Goal: Transaction & Acquisition: Purchase product/service

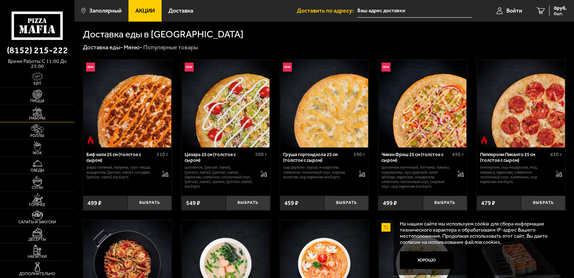
click at [39, 109] on img at bounding box center [37, 112] width 23 height 10
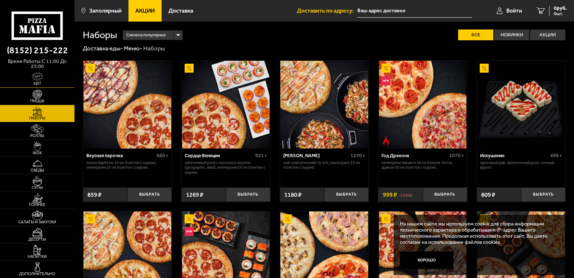
click at [37, 77] on img at bounding box center [37, 77] width 23 height 10
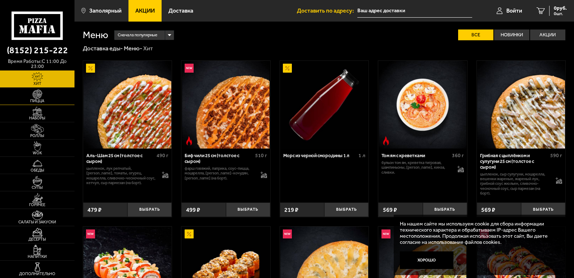
click at [46, 90] on img at bounding box center [37, 95] width 23 height 10
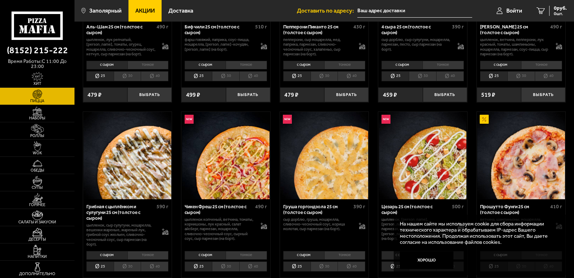
scroll to position [144, 0]
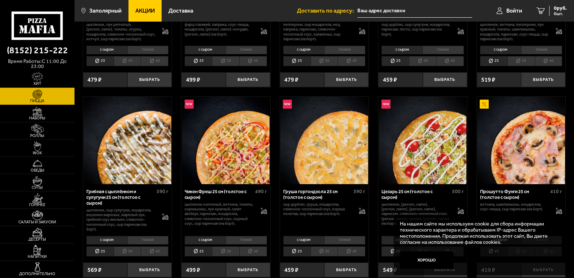
click at [221, 255] on li "30" at bounding box center [225, 252] width 27 height 10
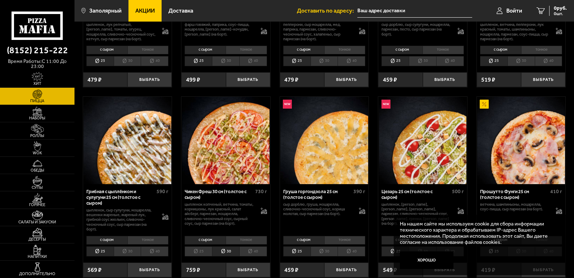
click at [205, 255] on li "25" at bounding box center [198, 252] width 27 height 10
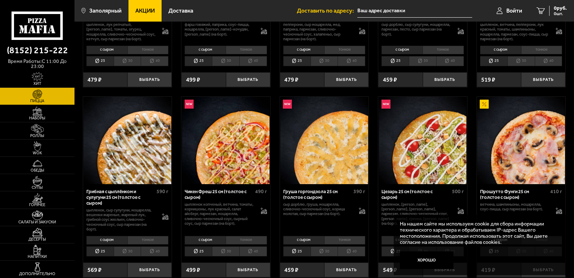
click at [240, 253] on li "40" at bounding box center [253, 252] width 28 height 10
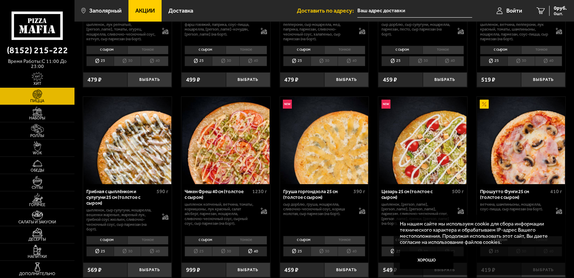
click at [233, 252] on li "30" at bounding box center [225, 252] width 27 height 10
click at [209, 253] on li "25" at bounding box center [198, 252] width 27 height 10
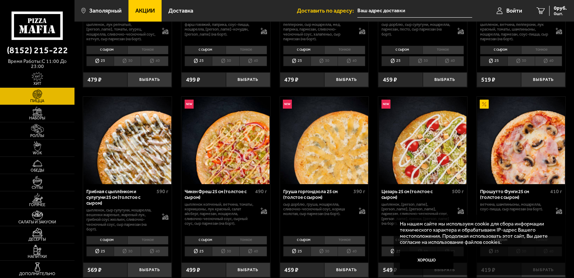
click at [256, 239] on li "тонкое" at bounding box center [246, 240] width 41 height 9
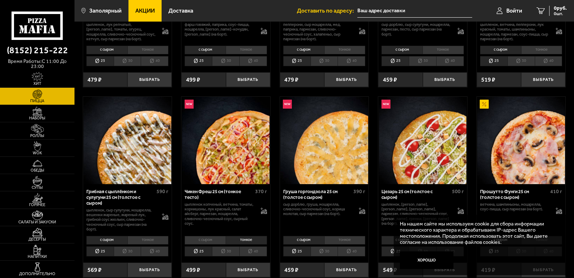
click at [217, 240] on li "с сыром" at bounding box center [205, 240] width 41 height 9
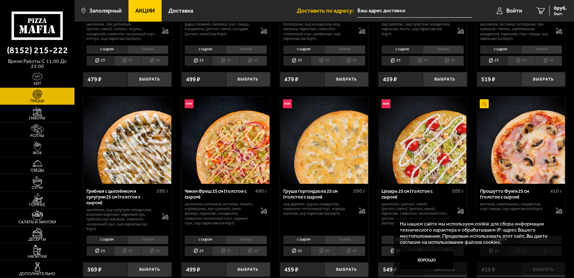
click at [253, 242] on li "тонкое" at bounding box center [246, 240] width 41 height 9
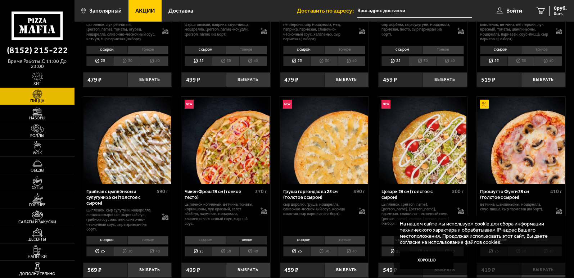
click at [212, 241] on li "с сыром" at bounding box center [205, 240] width 41 height 9
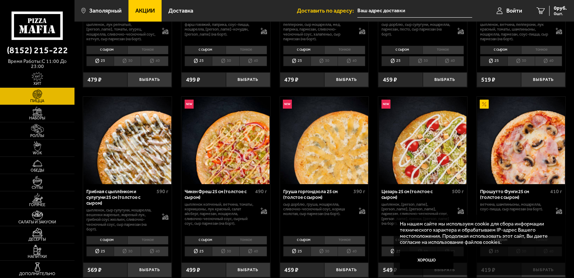
click at [240, 238] on li "тонкое" at bounding box center [246, 240] width 41 height 9
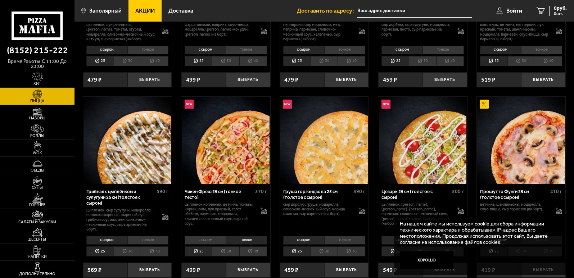
click at [215, 239] on li "с сыром" at bounding box center [205, 240] width 41 height 9
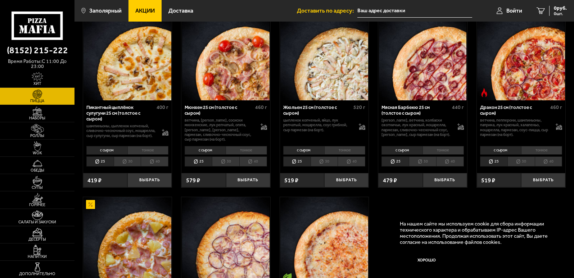
scroll to position [793, 0]
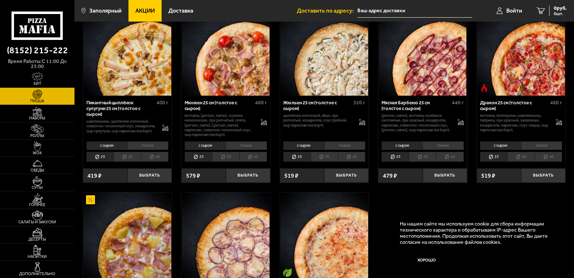
click at [529, 162] on li "30" at bounding box center [521, 157] width 27 height 10
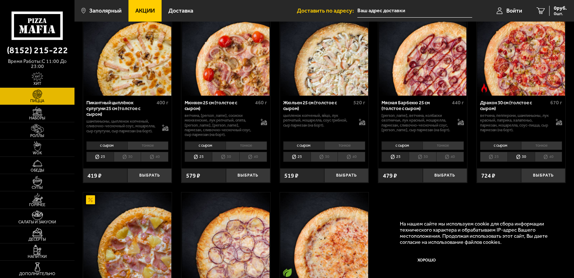
click at [500, 160] on li "25" at bounding box center [493, 157] width 27 height 10
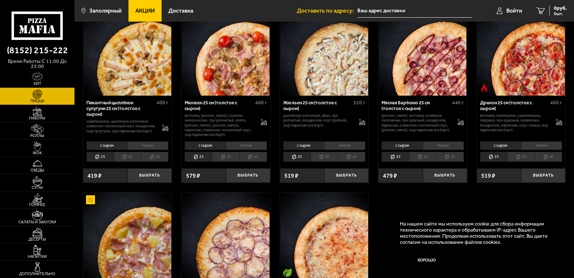
click at [520, 159] on li "30" at bounding box center [521, 157] width 27 height 10
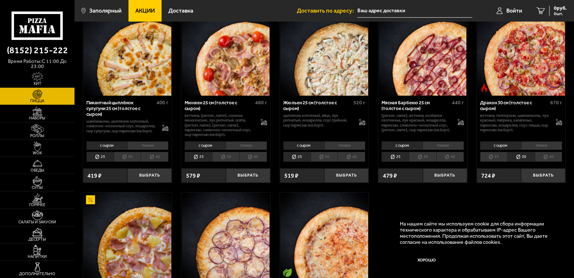
click at [502, 161] on li "25" at bounding box center [493, 157] width 27 height 10
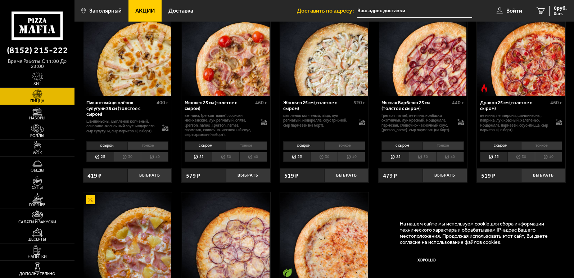
click at [513, 162] on li "30" at bounding box center [521, 157] width 27 height 10
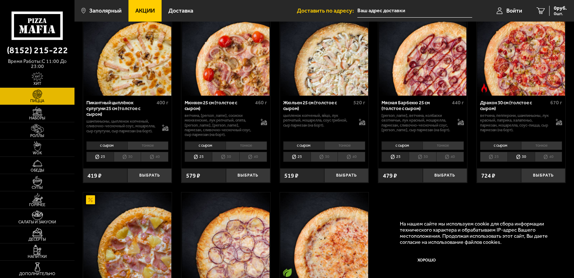
click at [546, 160] on li "40" at bounding box center [549, 157] width 28 height 10
click at [522, 156] on li "30" at bounding box center [521, 157] width 27 height 10
click at [534, 144] on li "тонкое" at bounding box center [541, 146] width 41 height 9
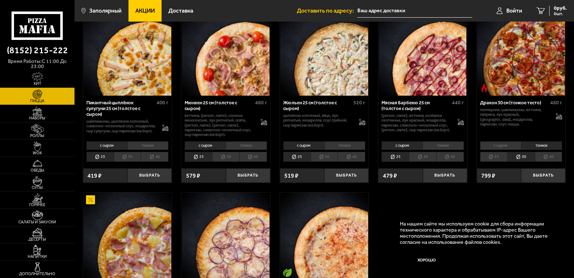
click at [511, 147] on li "с сыром" at bounding box center [500, 146] width 41 height 9
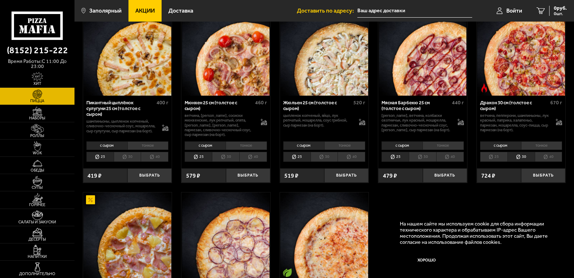
click at [537, 147] on li "тонкое" at bounding box center [541, 146] width 41 height 9
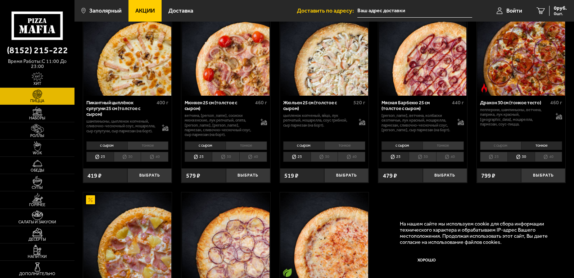
click at [505, 140] on div "Дракон 30 см (тонкое тесто) 460 г пепперони, шампиньоны, ветчина, паприка, лук …" at bounding box center [521, 118] width 89 height 44
click at [502, 146] on li "с сыром" at bounding box center [500, 146] width 41 height 9
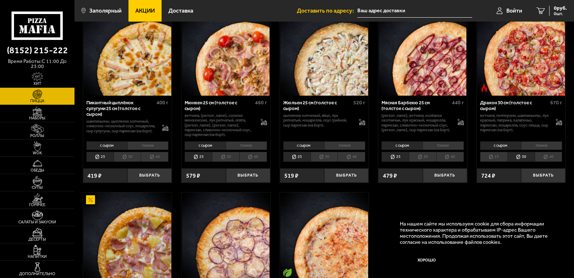
click at [553, 147] on li "тонкое" at bounding box center [541, 146] width 41 height 9
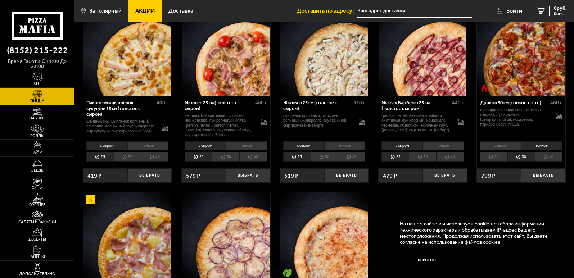
click at [512, 147] on li "с сыром" at bounding box center [500, 146] width 41 height 9
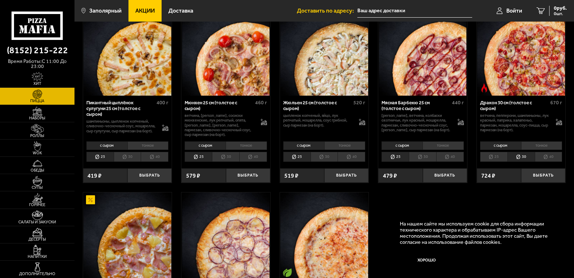
click at [501, 157] on li "25" at bounding box center [493, 157] width 27 height 10
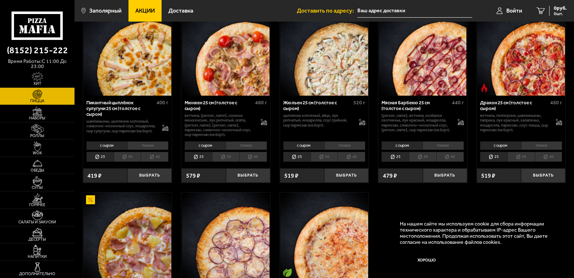
click at [531, 145] on li "тонкое" at bounding box center [541, 146] width 41 height 9
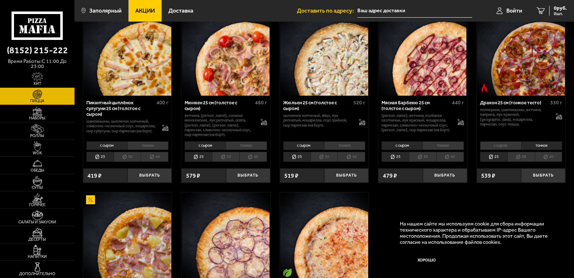
click at [504, 149] on li "с сыром" at bounding box center [500, 146] width 41 height 9
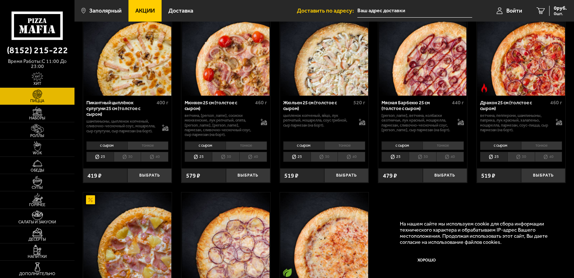
click at [525, 161] on li "30" at bounding box center [521, 157] width 27 height 10
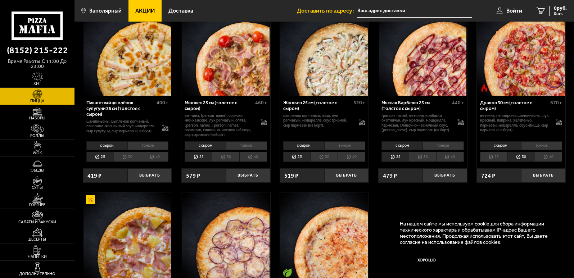
click at [547, 162] on li "40" at bounding box center [549, 157] width 28 height 10
click at [533, 162] on li "30" at bounding box center [521, 157] width 27 height 10
click at [500, 159] on li "25" at bounding box center [493, 157] width 27 height 10
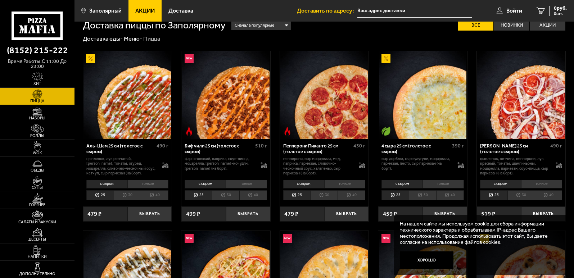
scroll to position [0, 0]
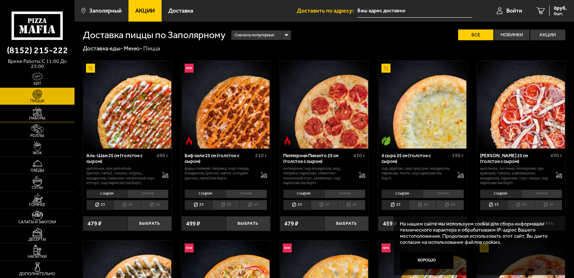
click at [39, 107] on img at bounding box center [37, 112] width 23 height 10
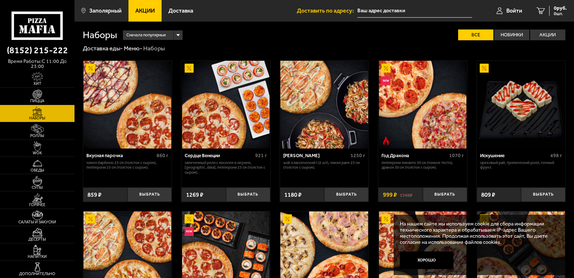
click at [426, 107] on img at bounding box center [423, 105] width 88 height 88
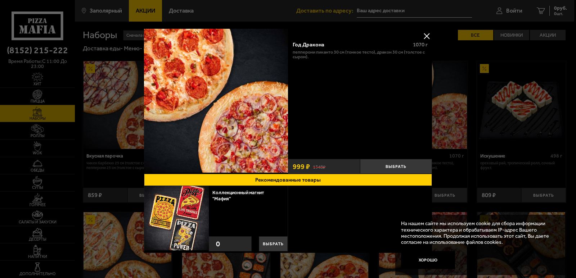
click at [504, 101] on div at bounding box center [288, 139] width 576 height 278
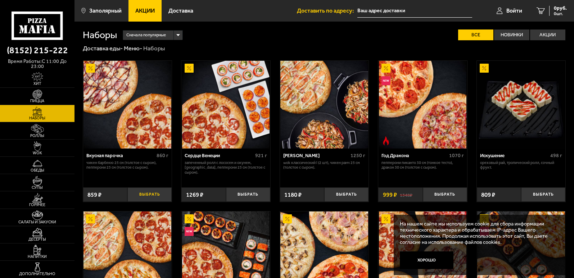
click at [153, 191] on button "Выбрать" at bounding box center [149, 195] width 44 height 15
click at [559, 7] on span "859 руб." at bounding box center [557, 8] width 19 height 5
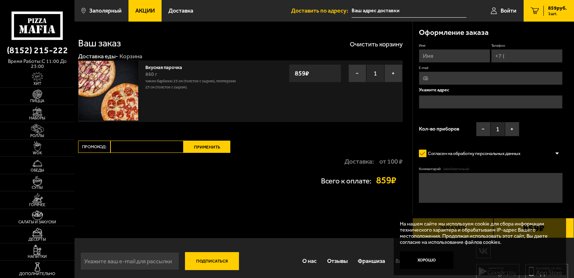
click at [511, 57] on input "Телефон" at bounding box center [527, 55] width 71 height 13
type input "[PHONE_NUMBER]"
click at [452, 60] on input "Имя" at bounding box center [454, 55] width 71 height 13
click at [437, 50] on input "Имя" at bounding box center [454, 55] width 71 height 13
click at [437, 55] on input "Имя" at bounding box center [454, 55] width 71 height 13
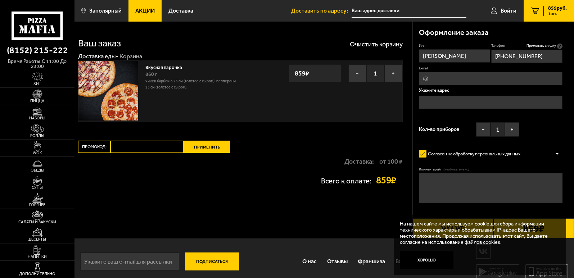
type input "[PERSON_NAME]"
click at [440, 103] on input "text" at bounding box center [491, 102] width 144 height 13
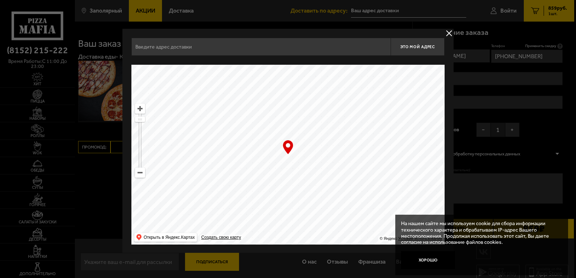
drag, startPoint x: 330, startPoint y: 136, endPoint x: 282, endPoint y: 212, distance: 89.6
click at [282, 212] on ymaps at bounding box center [287, 155] width 313 height 180
type input "[STREET_ADDRESS]"
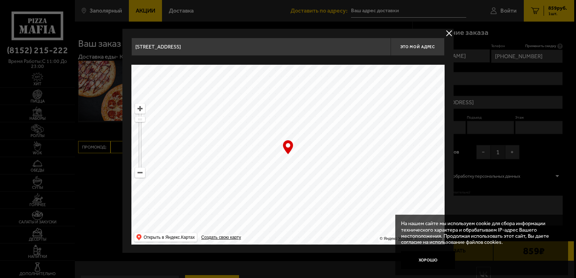
drag, startPoint x: 336, startPoint y: 151, endPoint x: 343, endPoint y: 159, distance: 11.0
click at [343, 159] on ymaps at bounding box center [287, 155] width 313 height 180
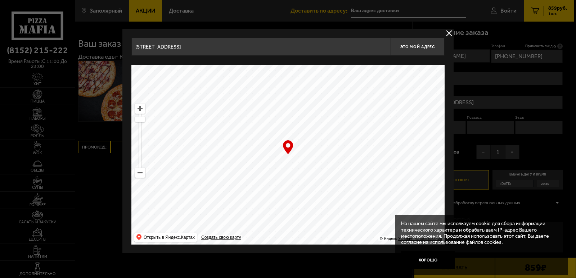
drag, startPoint x: 334, startPoint y: 165, endPoint x: 340, endPoint y: 186, distance: 21.5
click at [340, 186] on ymaps at bounding box center [287, 155] width 313 height 180
drag, startPoint x: 318, startPoint y: 172, endPoint x: 313, endPoint y: 168, distance: 6.2
click at [313, 168] on ymaps at bounding box center [287, 155] width 313 height 180
type input "[STREET_ADDRESS]"
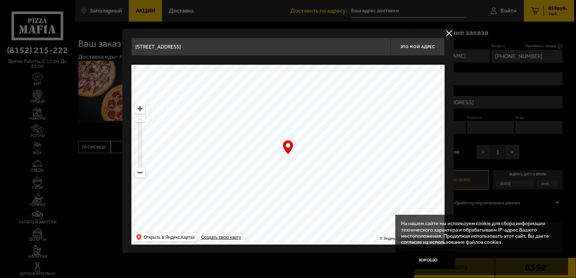
type input "[STREET_ADDRESS]"
click at [412, 48] on span "Это мой адрес" at bounding box center [417, 47] width 35 height 5
type input "[STREET_ADDRESS]"
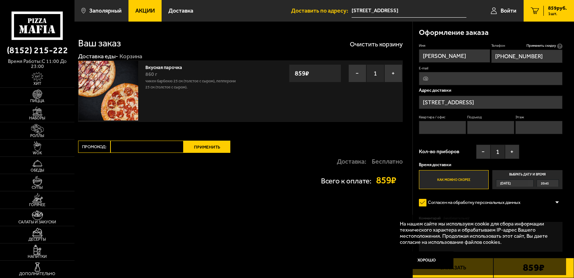
click at [445, 126] on input "Квартира / офис" at bounding box center [442, 127] width 47 height 13
type input "1"
click at [493, 129] on input "Подъезд" at bounding box center [490, 127] width 47 height 13
type input "1"
click at [536, 131] on input "Этаж" at bounding box center [539, 127] width 47 height 13
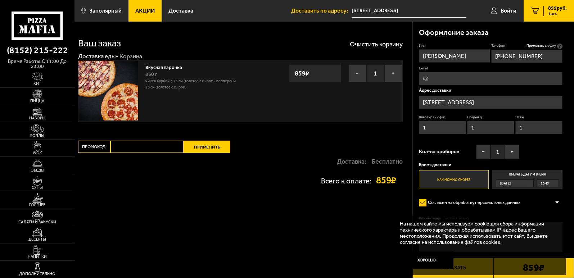
type input "1"
click at [469, 187] on label "Как можно скорее" at bounding box center [454, 179] width 70 height 19
click at [0, 0] on input "Как можно скорее" at bounding box center [0, 0] width 0 height 0
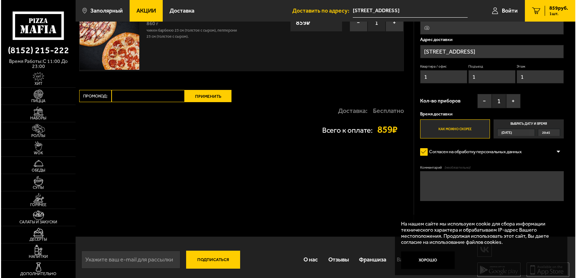
scroll to position [56, 0]
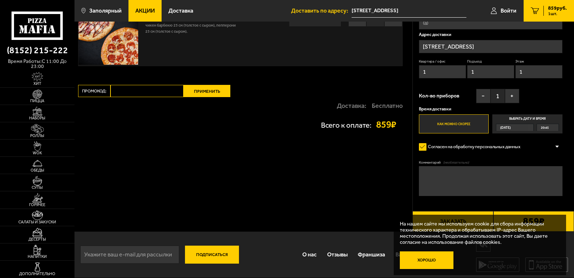
click at [435, 260] on button "Хорошо" at bounding box center [427, 261] width 54 height 18
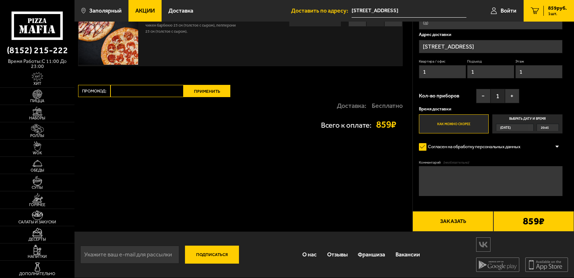
click at [521, 224] on div "859 ₽" at bounding box center [534, 221] width 81 height 20
click at [451, 222] on button "Заказать" at bounding box center [453, 221] width 81 height 20
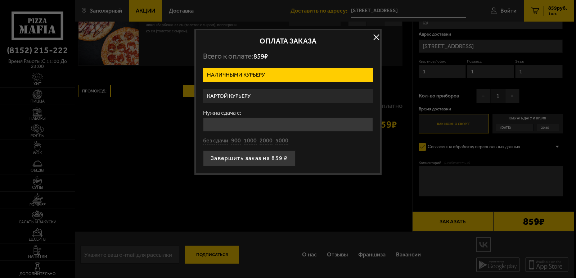
click at [264, 99] on label "Картой курьеру" at bounding box center [288, 96] width 170 height 14
click at [0, 0] on input "Картой курьеру" at bounding box center [0, 0] width 0 height 0
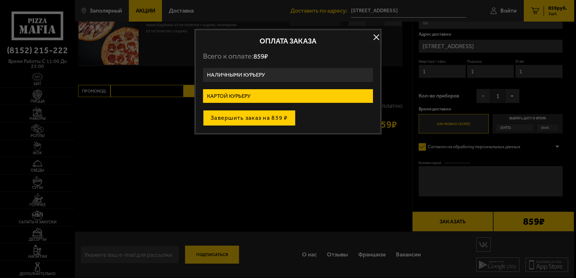
click at [260, 123] on button "Завершить заказ на 859 ₽" at bounding box center [249, 118] width 93 height 16
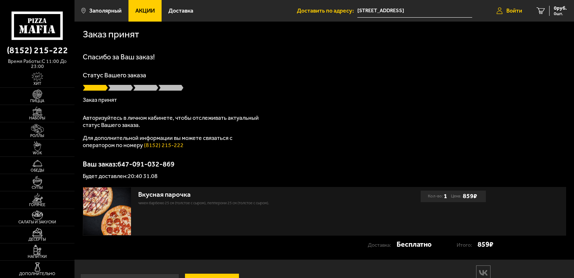
click at [510, 13] on span "Войти" at bounding box center [515, 11] width 16 height 6
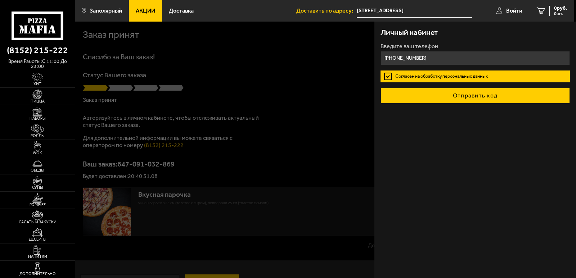
type input "[PHONE_NUMBER]"
click at [458, 97] on button "Отправить код" at bounding box center [476, 96] width 190 height 16
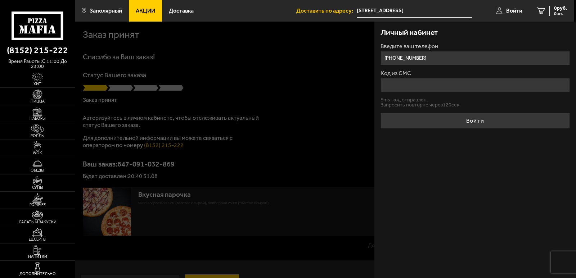
click at [393, 86] on input "Код из СМС" at bounding box center [476, 85] width 190 height 14
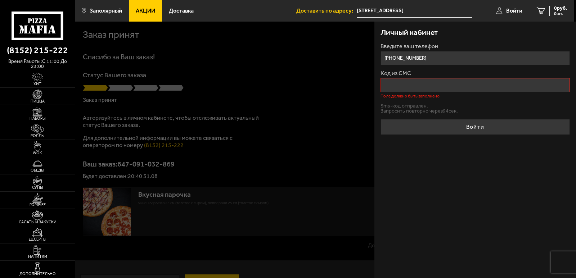
click at [429, 87] on input "Код из СМС" at bounding box center [476, 85] width 190 height 14
type input "9"
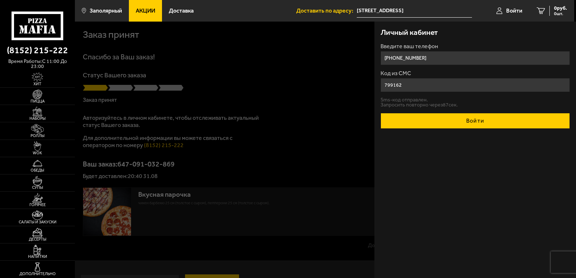
type input "799162"
click at [458, 121] on button "Войти" at bounding box center [476, 121] width 190 height 16
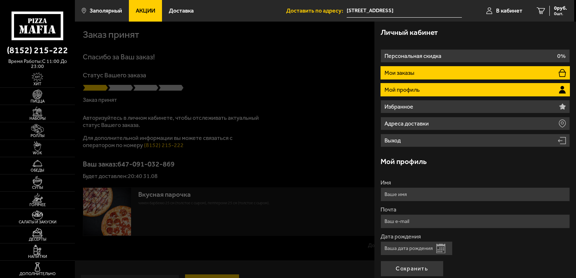
click at [408, 73] on p "Мои заказы" at bounding box center [400, 73] width 31 height 6
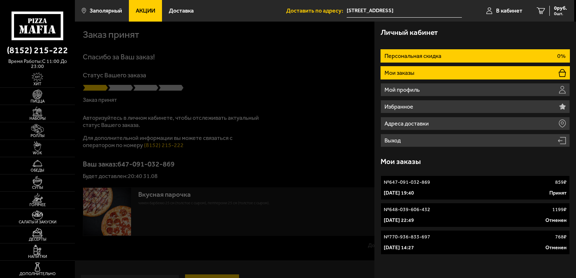
click at [448, 54] on li "Персональная скидка 0%" at bounding box center [476, 55] width 190 height 13
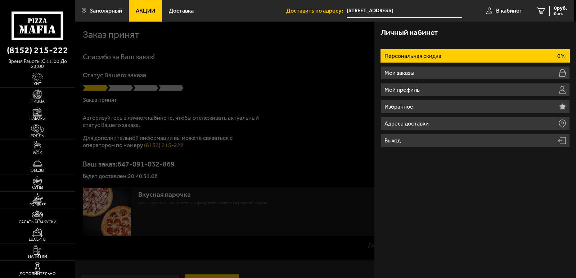
click at [501, 59] on li "Персональная скидка 0%" at bounding box center [476, 55] width 190 height 13
click at [483, 58] on li "Персональная скидка 0%" at bounding box center [476, 55] width 190 height 13
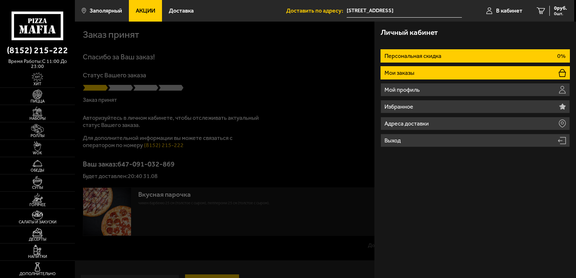
click at [416, 70] on li "Мои заказы" at bounding box center [476, 72] width 190 height 13
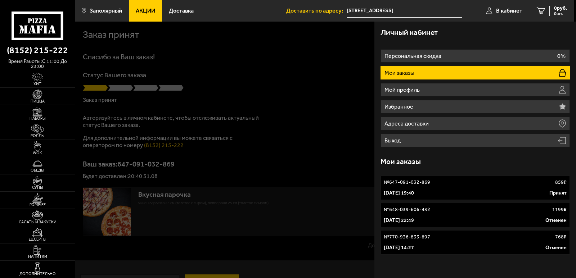
click at [460, 185] on div "№ 647-091-032-869 859 ₽" at bounding box center [475, 182] width 183 height 7
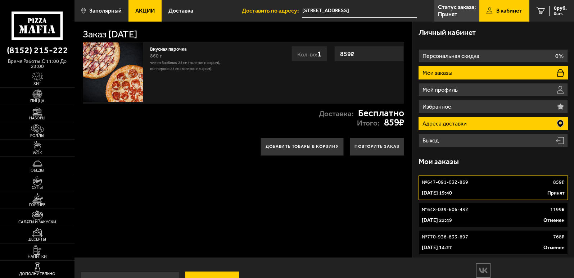
click at [461, 126] on p "Адреса доставки" at bounding box center [446, 124] width 46 height 6
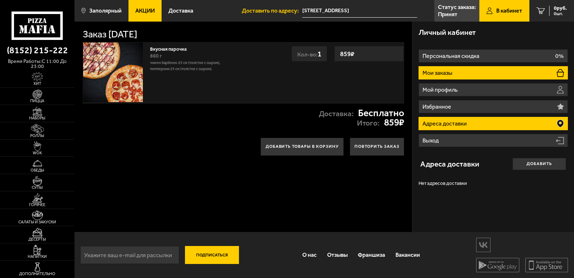
click at [440, 75] on p "Мои заказы" at bounding box center [438, 73] width 31 height 6
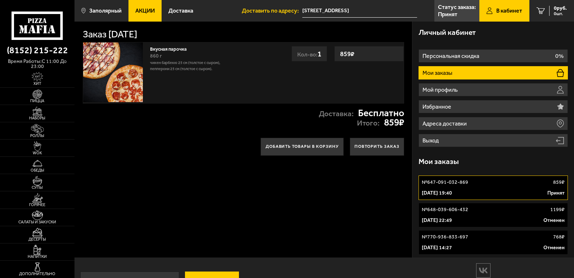
click at [127, 72] on img at bounding box center [113, 72] width 60 height 60
click at [155, 47] on link "Вкусная парочка" at bounding box center [171, 48] width 43 height 7
click at [137, 34] on h1 "Заказ [DATE]" at bounding box center [110, 35] width 54 height 10
click at [347, 10] on input "[STREET_ADDRESS]" at bounding box center [359, 10] width 115 height 13
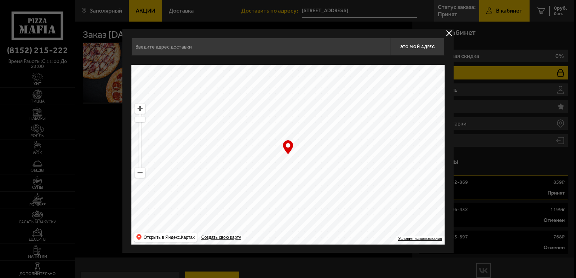
type input "[STREET_ADDRESS]"
click at [443, 30] on div "[STREET_ADDRESS] Это мой адрес Найдите адрес перетащив карту … © Яндекс Условия…" at bounding box center [287, 141] width 331 height 225
click at [449, 35] on button "delivery type" at bounding box center [449, 33] width 9 height 9
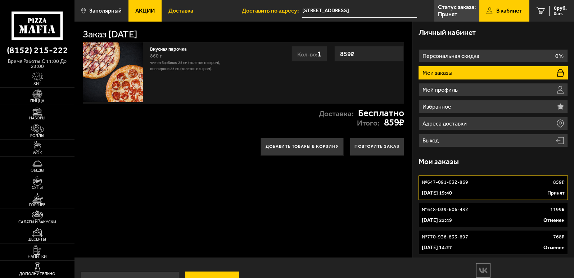
click at [170, 9] on span "Доставка" at bounding box center [181, 11] width 25 height 6
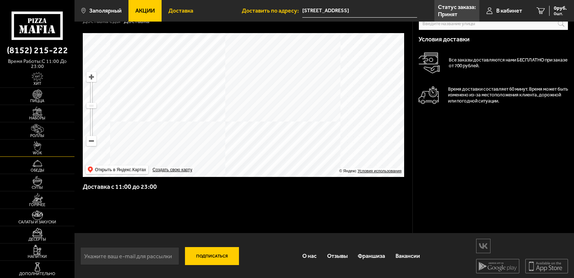
scroll to position [35, 0]
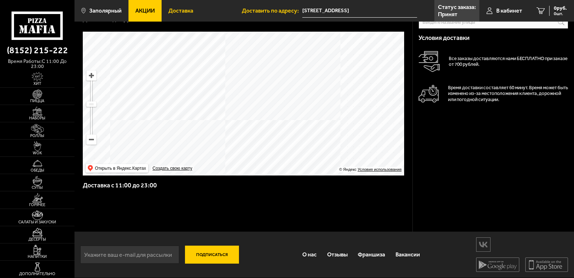
click at [185, 15] on link "Доставка" at bounding box center [181, 11] width 39 height 22
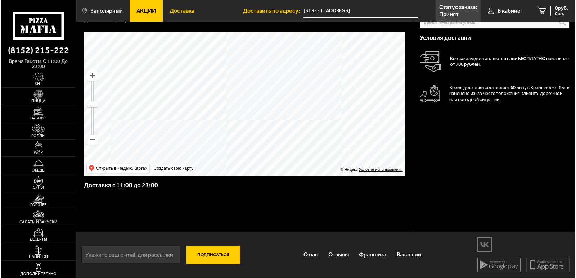
scroll to position [0, 0]
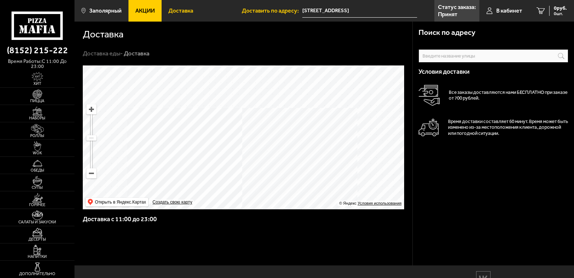
drag, startPoint x: 273, startPoint y: 182, endPoint x: 266, endPoint y: 104, distance: 78.8
drag, startPoint x: 274, startPoint y: 152, endPoint x: 274, endPoint y: 107, distance: 45.4
click at [274, 107] on ymaps at bounding box center [244, 138] width 322 height 144
click at [517, 9] on span "В кабинет" at bounding box center [510, 11] width 26 height 6
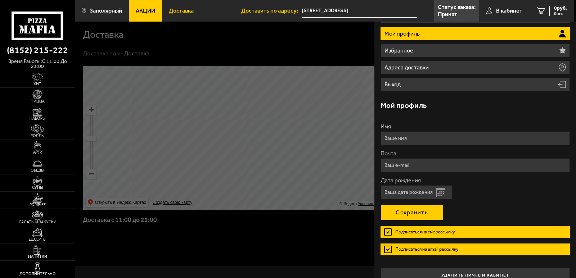
scroll to position [68, 0]
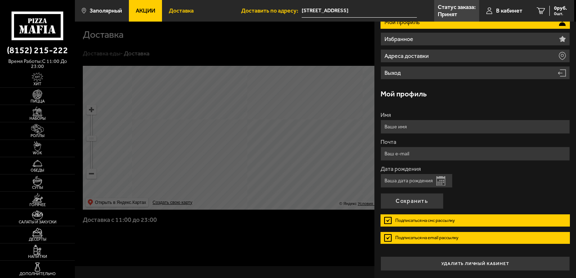
click at [486, 197] on form "Имя Почта Дата рождения Открыть календарь Подписаться на смс рассылку Подписать…" at bounding box center [476, 180] width 190 height 137
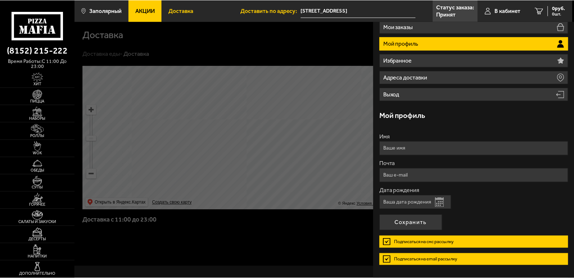
scroll to position [0, 0]
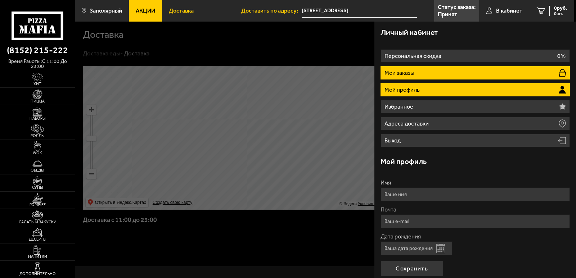
click at [456, 73] on li "Мои заказы" at bounding box center [476, 72] width 190 height 13
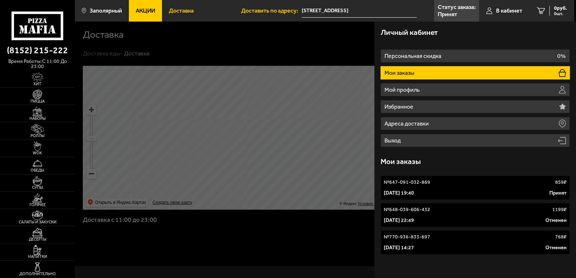
drag, startPoint x: 416, startPoint y: 188, endPoint x: 407, endPoint y: 186, distance: 9.3
click at [407, 186] on p "№ 647-091-032-869" at bounding box center [407, 182] width 46 height 7
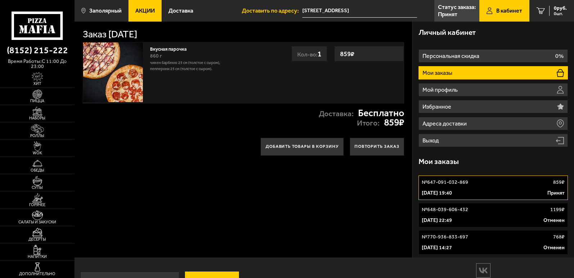
click at [526, 221] on div "[DATE] 22:49 Отменен" at bounding box center [493, 220] width 143 height 7
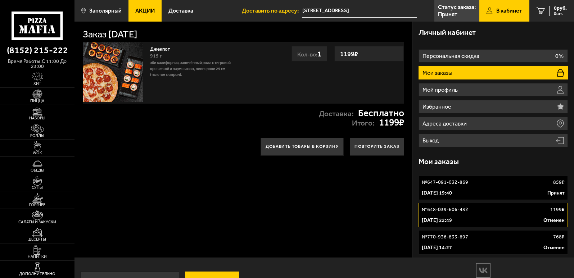
click at [511, 204] on link "№ 648-039-606-432 1199 ₽ [DATE] 22:49 Отменен" at bounding box center [493, 215] width 149 height 24
click at [491, 192] on div "[DATE] 19:40 Принят" at bounding box center [493, 193] width 143 height 7
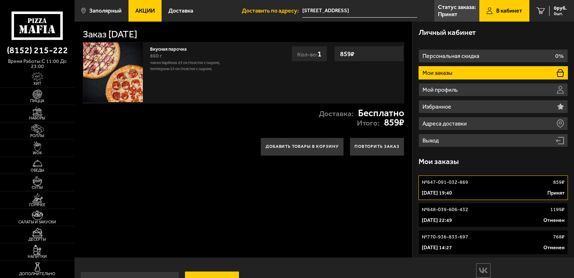
click at [482, 213] on div "№ 648-039-606-432 1199 ₽" at bounding box center [493, 209] width 143 height 7
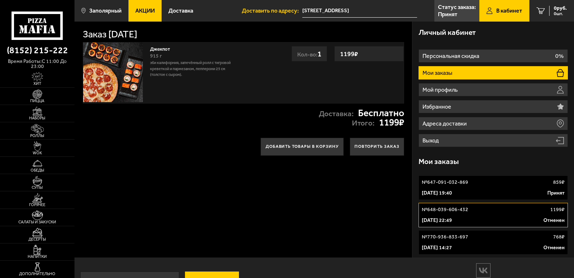
click at [481, 191] on div "[DATE] 19:40 Принят" at bounding box center [493, 193] width 143 height 7
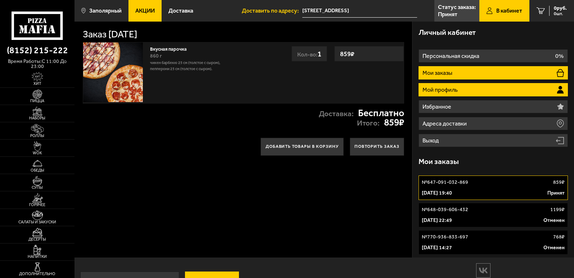
click at [484, 93] on li "Мой профиль" at bounding box center [493, 89] width 149 height 13
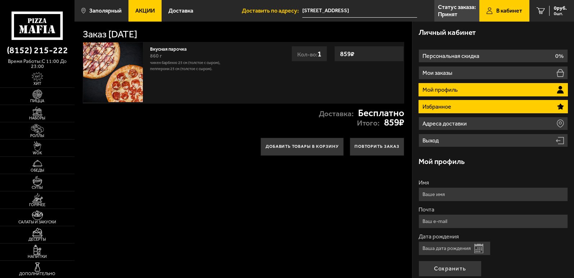
click at [486, 111] on li "Избранное" at bounding box center [493, 106] width 149 height 13
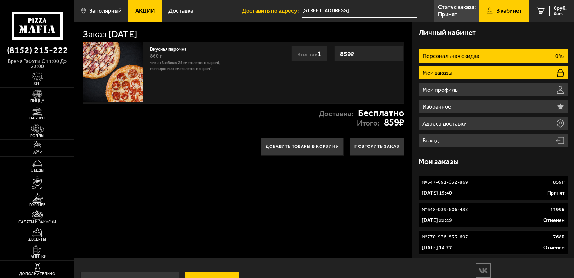
click at [459, 57] on p "Персональная скидка" at bounding box center [452, 56] width 58 height 6
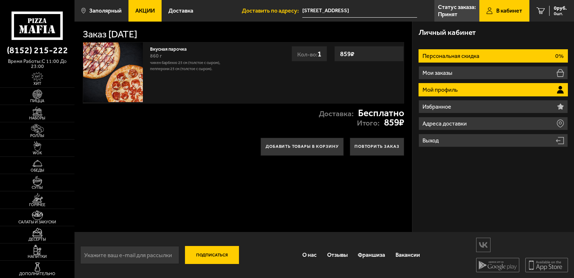
click at [438, 85] on li "Мой профиль" at bounding box center [493, 89] width 149 height 13
